Goal: Task Accomplishment & Management: Use online tool/utility

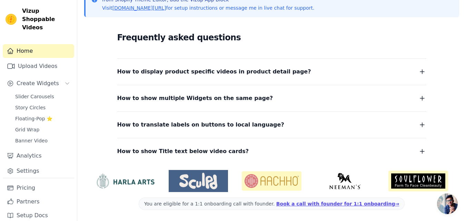
scroll to position [162, 0]
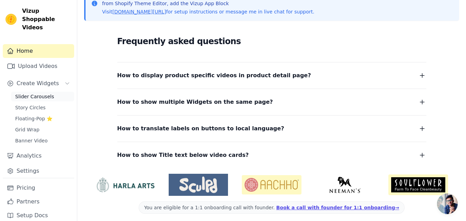
click at [47, 93] on span "Slider Carousels" at bounding box center [34, 96] width 39 height 7
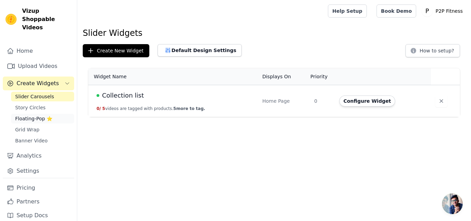
click at [34, 115] on span "Floating-Pop ⭐" at bounding box center [33, 118] width 37 height 7
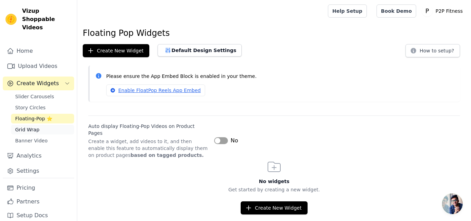
click at [34, 126] on span "Grid Wrap" at bounding box center [27, 129] width 24 height 7
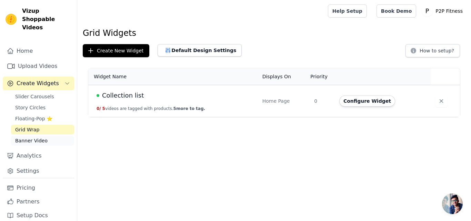
click at [35, 137] on span "Banner Video" at bounding box center [31, 140] width 32 height 7
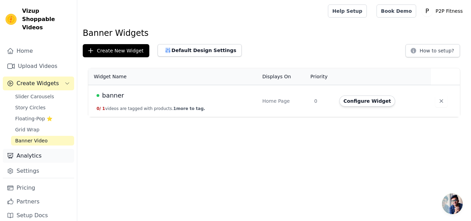
click at [32, 149] on link "Analytics" at bounding box center [38, 156] width 71 height 14
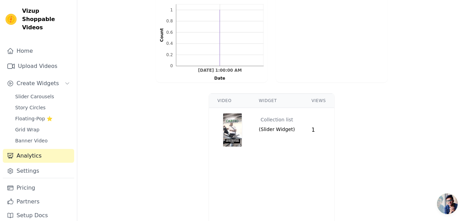
scroll to position [216, 0]
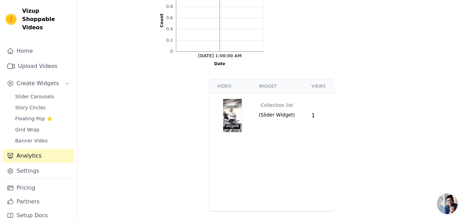
click at [236, 119] on img "button" at bounding box center [232, 115] width 19 height 33
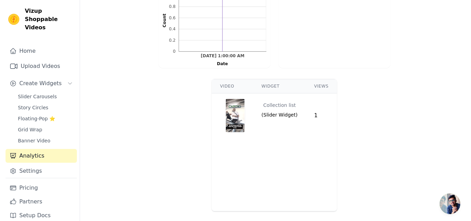
scroll to position [0, 0]
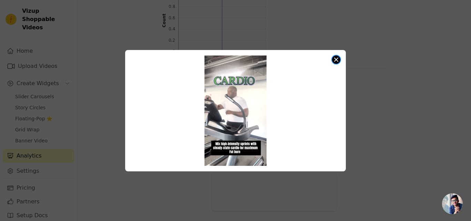
click at [336, 59] on button "Close modal" at bounding box center [336, 59] width 8 height 8
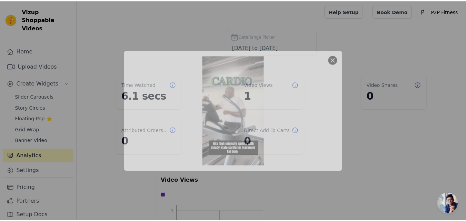
scroll to position [216, 0]
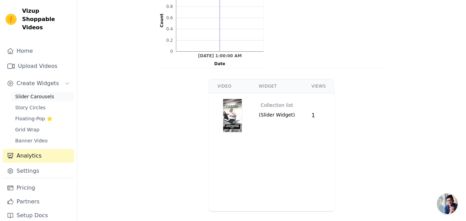
click at [34, 93] on span "Slider Carousels" at bounding box center [34, 96] width 39 height 7
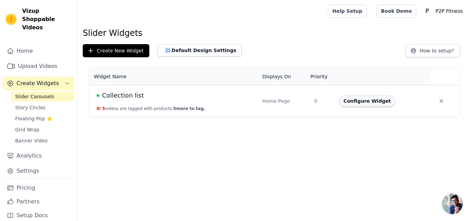
click at [368, 101] on button "Configure Widget" at bounding box center [367, 100] width 56 height 11
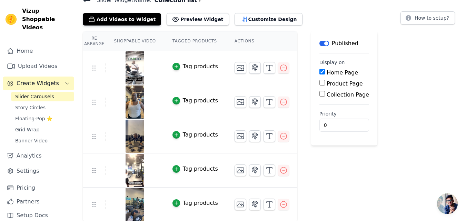
scroll to position [32, 0]
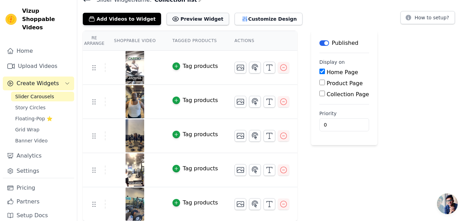
click at [179, 17] on button "Preview Widget" at bounding box center [197, 19] width 62 height 12
